Goal: Information Seeking & Learning: Learn about a topic

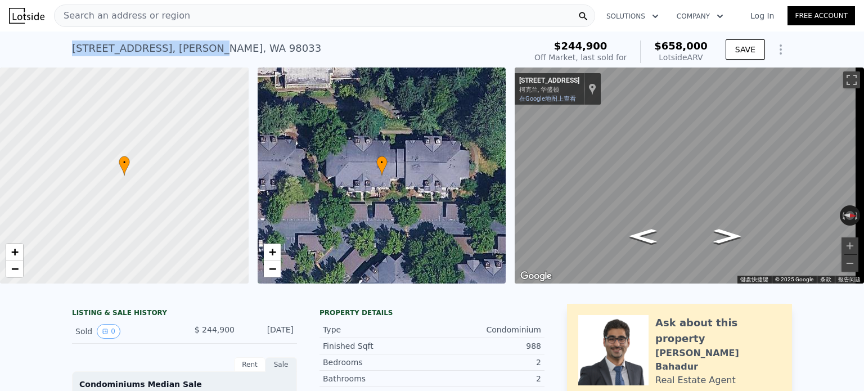
drag, startPoint x: 70, startPoint y: 44, endPoint x: 215, endPoint y: 42, distance: 145.2
click at [215, 42] on div "929 3rd Ave Apt F203 , Kirkland , WA 98033" at bounding box center [196, 49] width 249 height 16
copy div "929 3rd Ave Apt F203 , Kirkland"
click at [204, 16] on div "Search an address or region" at bounding box center [324, 16] width 541 height 23
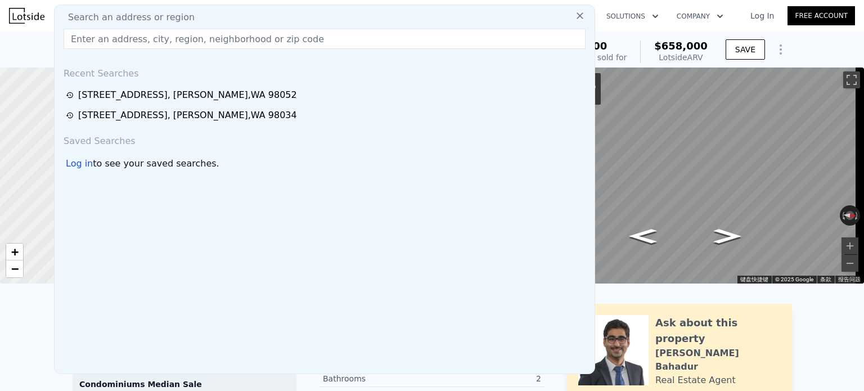
click at [203, 16] on div "Search an address or region" at bounding box center [324, 18] width 531 height 14
drag, startPoint x: 181, startPoint y: 33, endPoint x: 177, endPoint y: 38, distance: 6.4
click at [181, 33] on input "text" at bounding box center [325, 39] width 522 height 20
paste input "929 3rd Ave Apt F203, Kirkland"
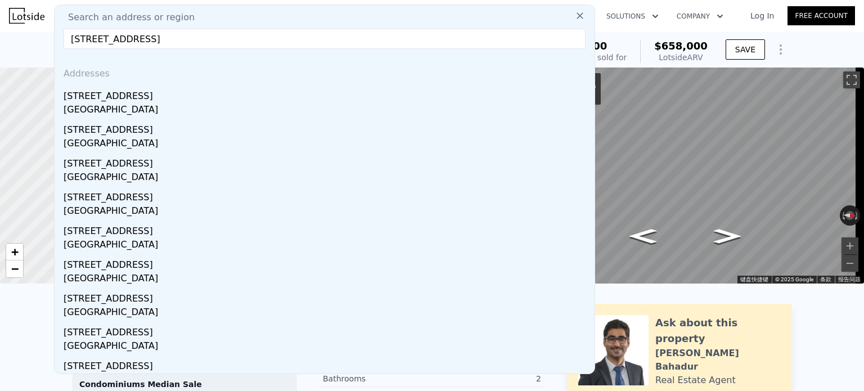
click at [152, 41] on input "929 3rd Ave Apt F203, Kirkland" at bounding box center [325, 39] width 522 height 20
type input "929 3rd Ave Apt , Kirkland"
click at [155, 235] on div "929 3rd Ave Apt F202" at bounding box center [327, 229] width 527 height 18
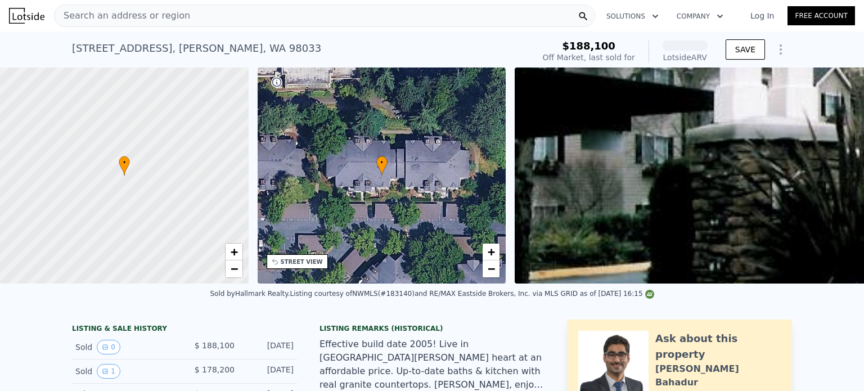
scroll to position [52, 0]
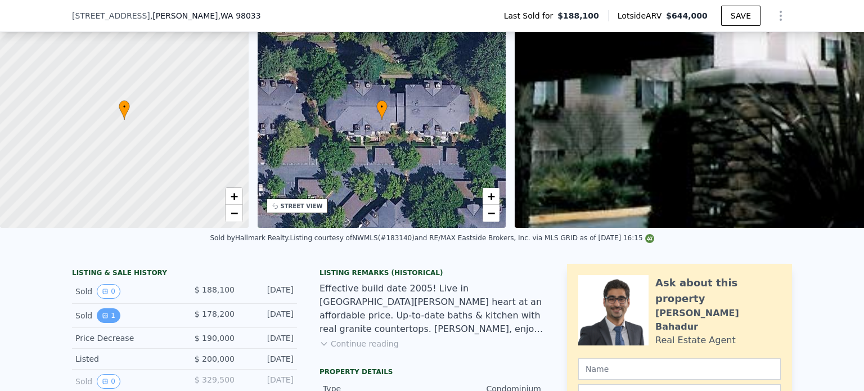
click at [102, 319] on icon "View historical data" at bounding box center [105, 315] width 7 height 7
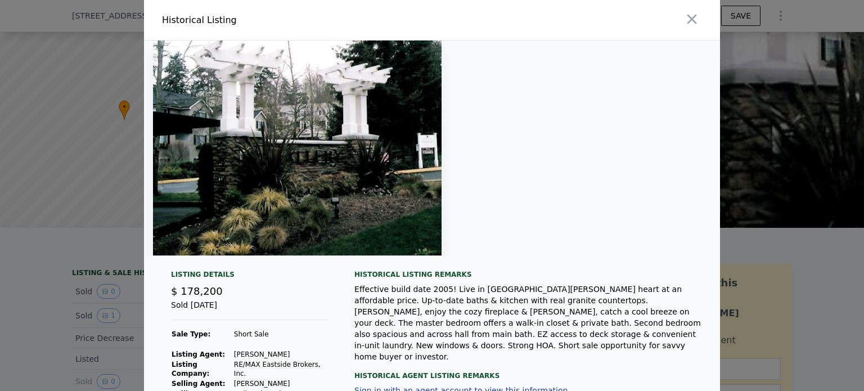
click at [126, 314] on div at bounding box center [432, 195] width 864 height 391
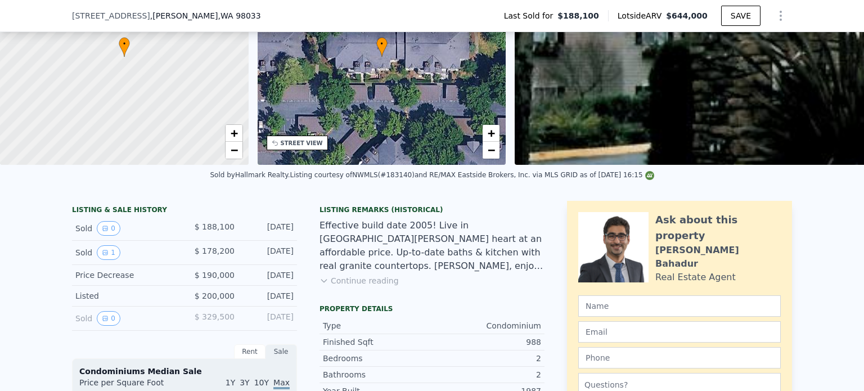
scroll to position [164, 0]
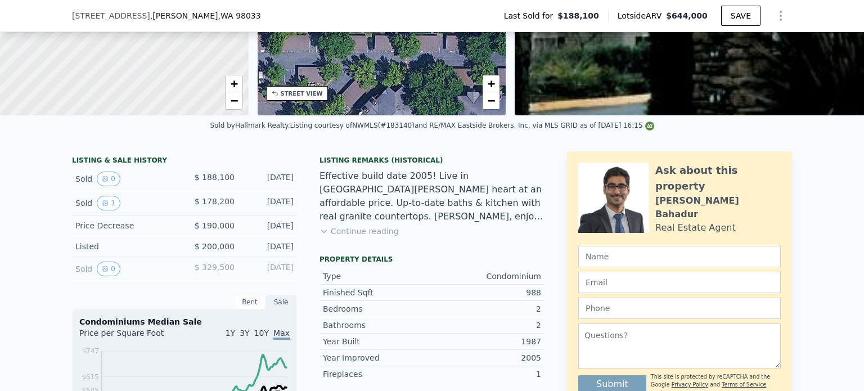
checkbox input "false"
type input "$ 658,000"
type input "5"
type input "$ 347,167"
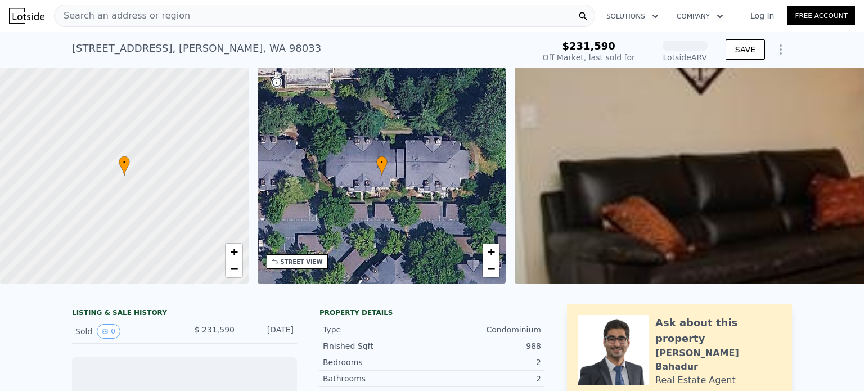
scroll to position [52, 0]
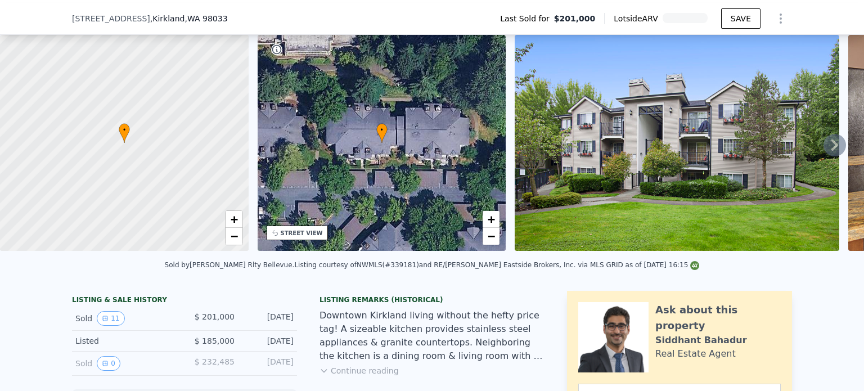
scroll to position [108, 0]
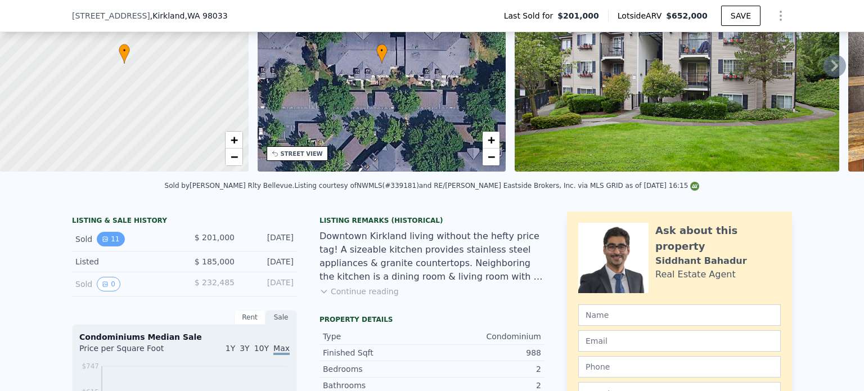
click at [115, 246] on button "11" at bounding box center [111, 239] width 28 height 15
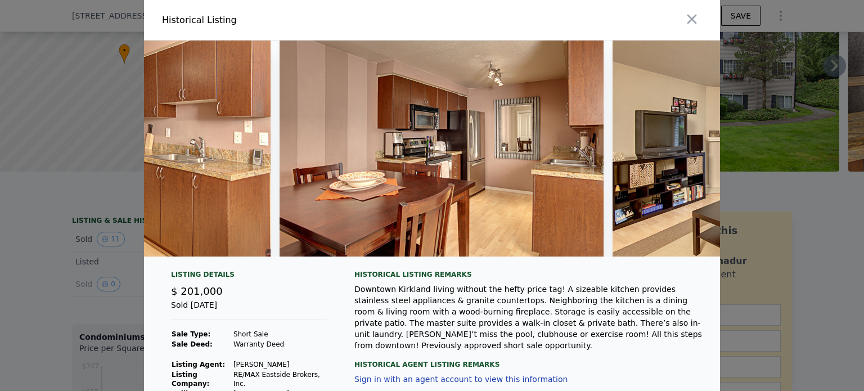
scroll to position [0, 3106]
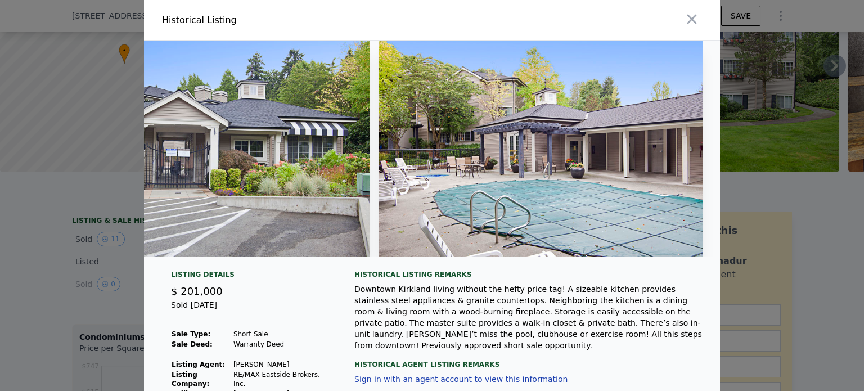
click at [21, 150] on div at bounding box center [432, 195] width 864 height 391
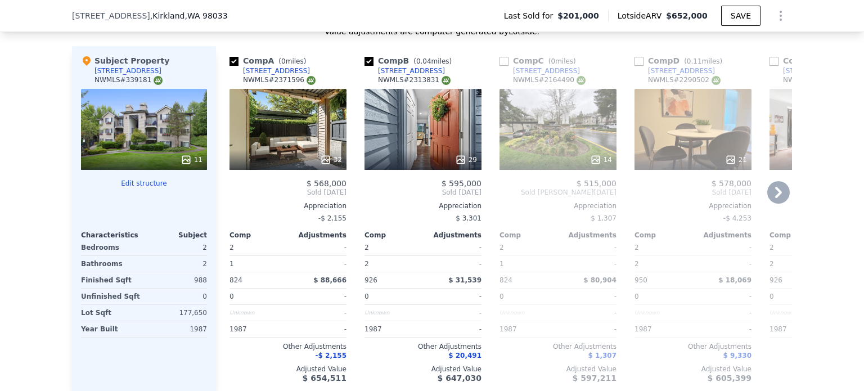
scroll to position [1177, 0]
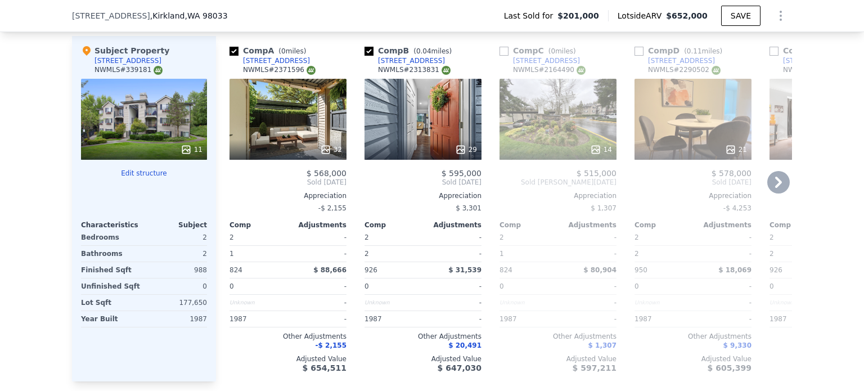
click at [534, 129] on div "14" at bounding box center [558, 119] width 117 height 81
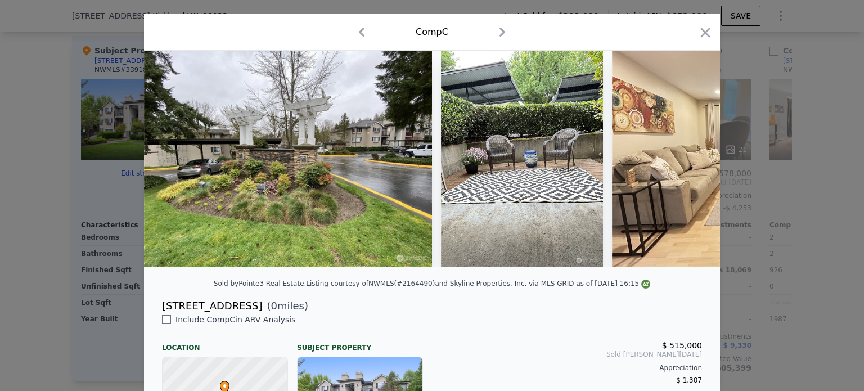
scroll to position [20, 0]
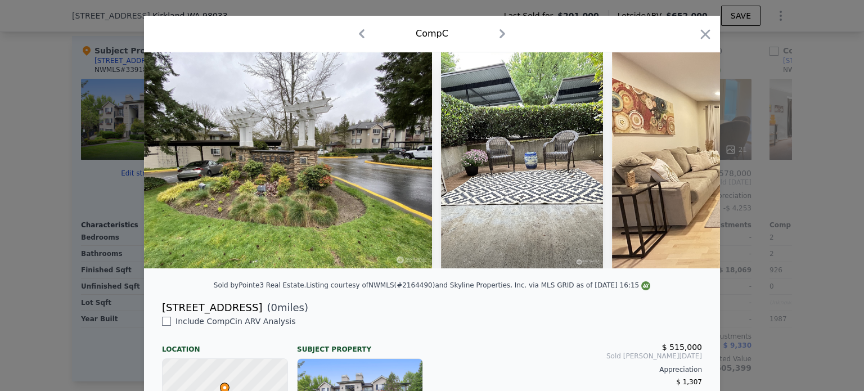
click at [814, 162] on div at bounding box center [432, 195] width 864 height 391
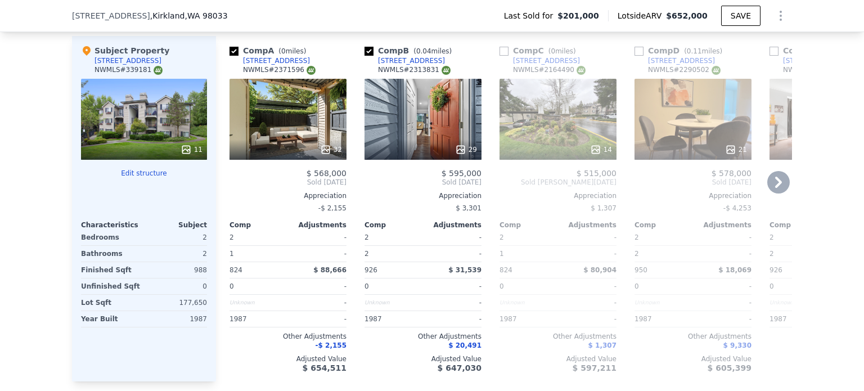
click at [768, 185] on icon at bounding box center [779, 182] width 23 height 23
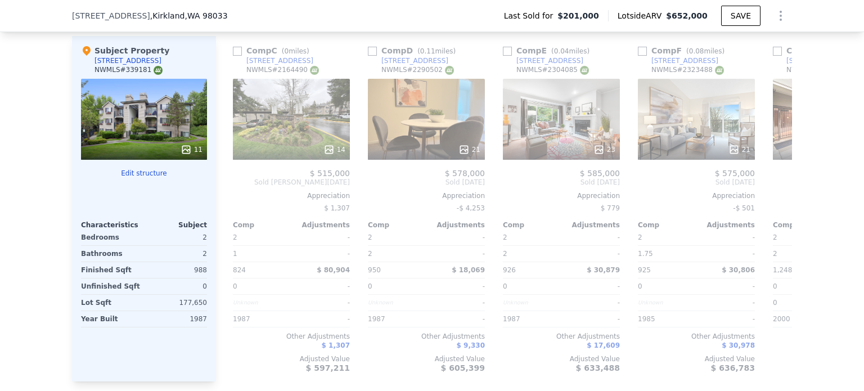
scroll to position [0, 270]
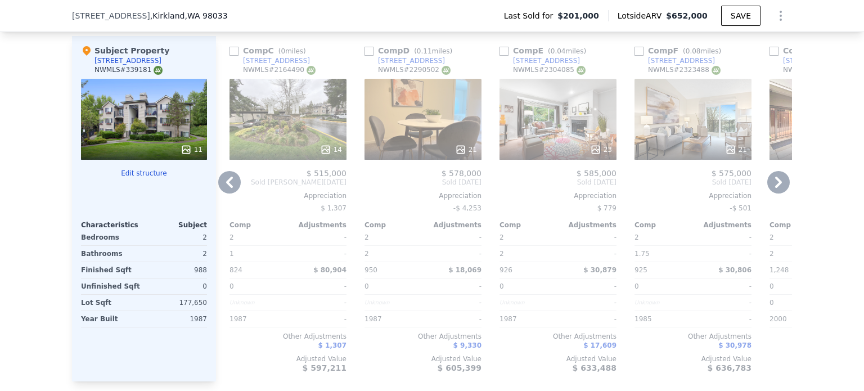
click at [432, 137] on div "21" at bounding box center [423, 119] width 117 height 81
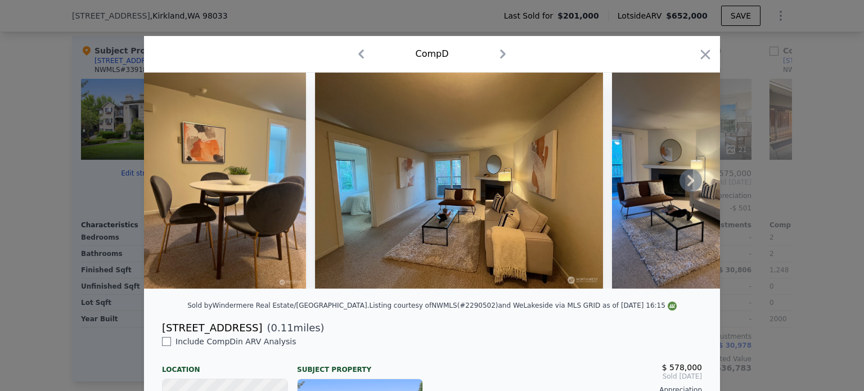
click at [699, 185] on img at bounding box center [693, 181] width 162 height 216
click at [692, 185] on icon at bounding box center [691, 180] width 23 height 23
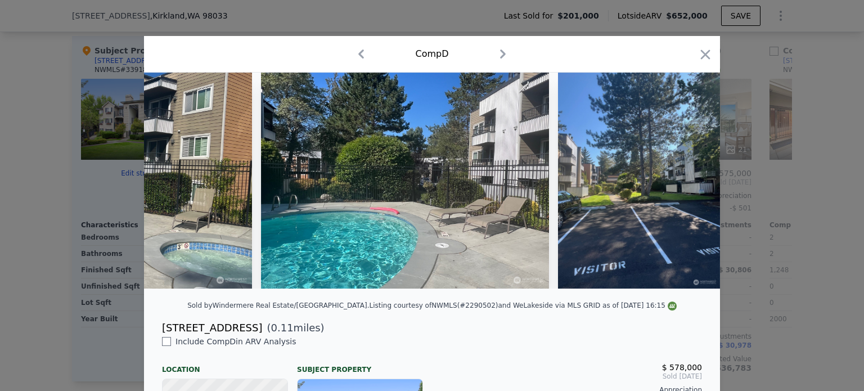
scroll to position [0, 3870]
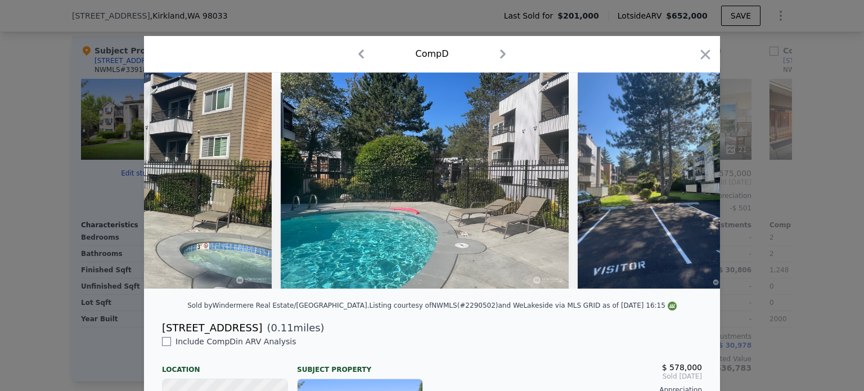
click at [802, 238] on div at bounding box center [432, 195] width 864 height 391
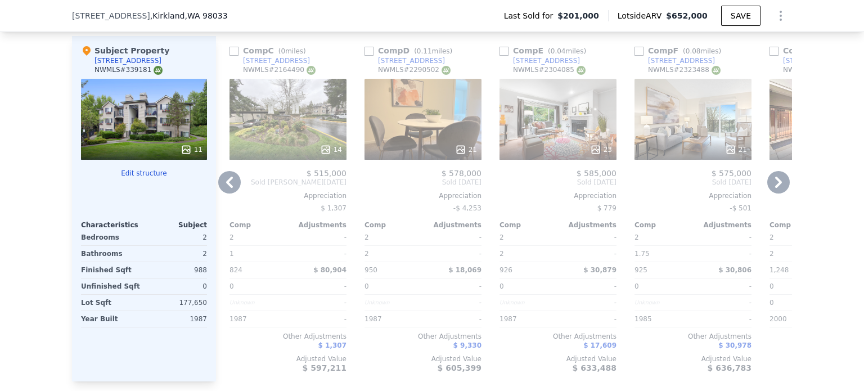
click at [772, 182] on icon at bounding box center [779, 182] width 23 height 23
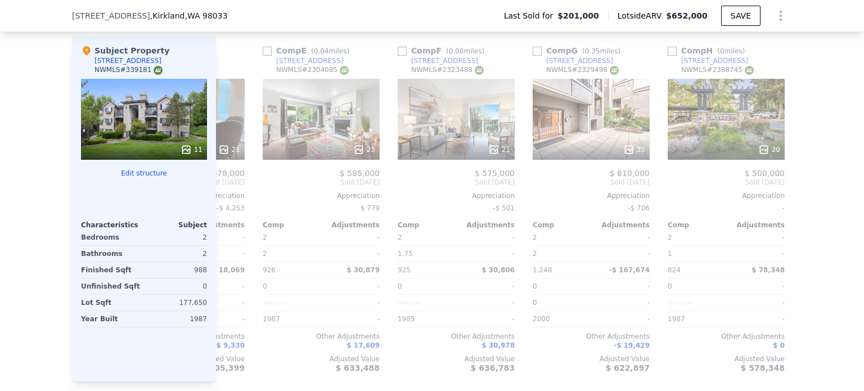
scroll to position [0, 540]
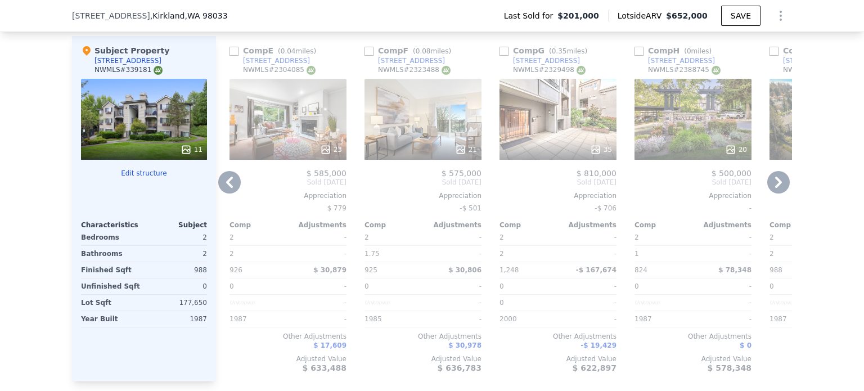
click at [545, 133] on div "35" at bounding box center [558, 119] width 117 height 81
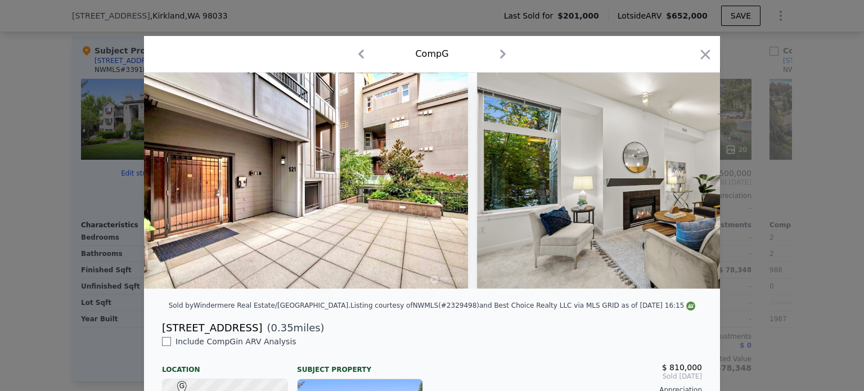
click at [769, 139] on div at bounding box center [432, 195] width 864 height 391
